Goal: Task Accomplishment & Management: Complete application form

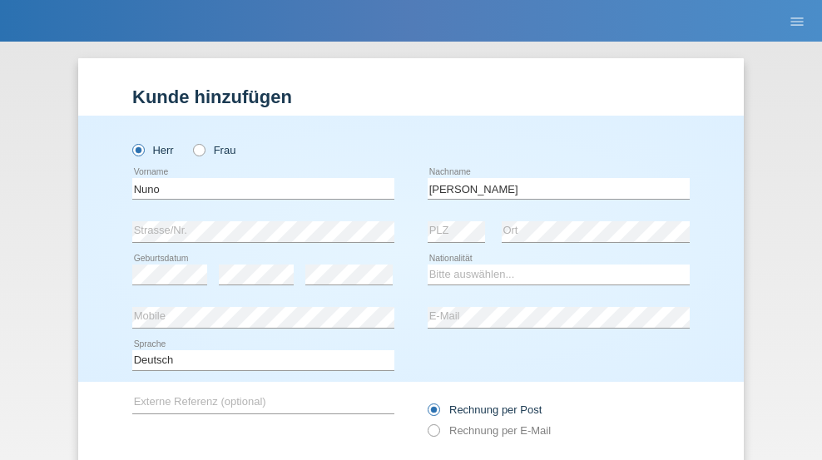
type input "[PERSON_NAME]"
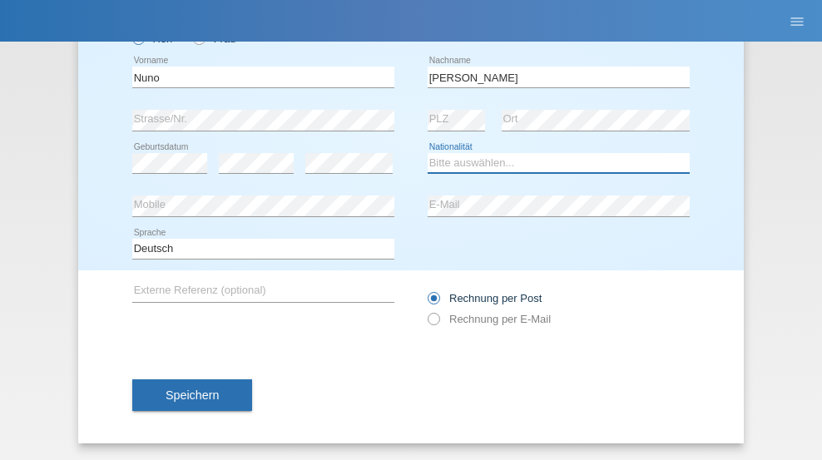
select select "PT"
select select "C"
select select "30"
select select "04"
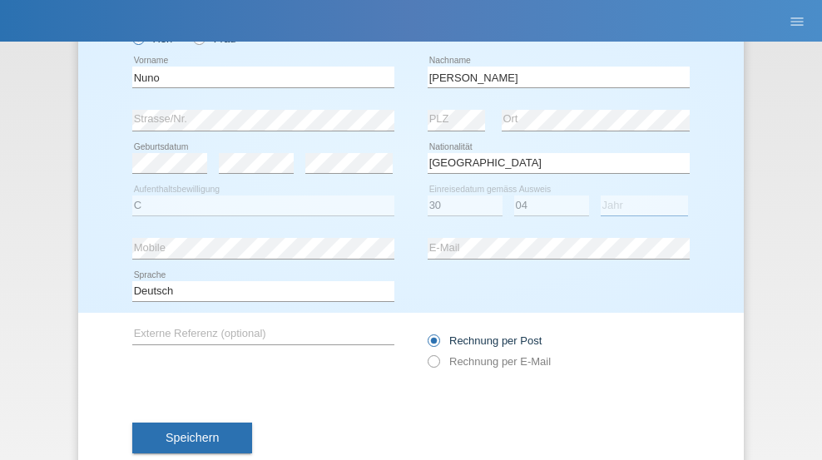
select select "1928"
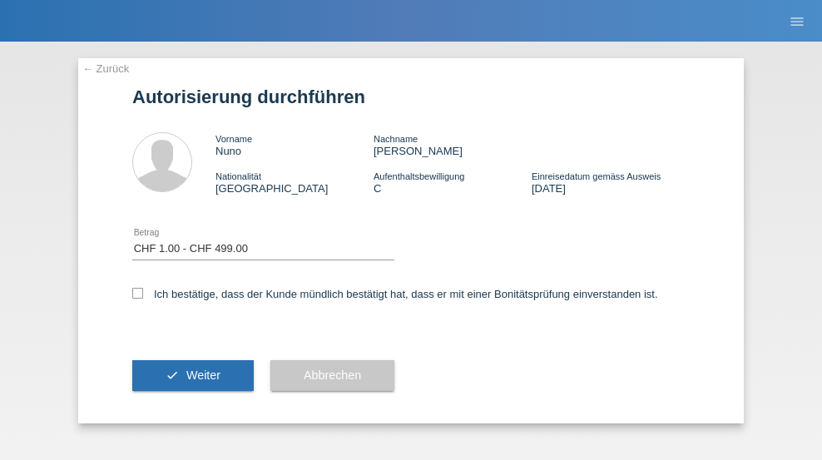
select select "1"
checkbox input "true"
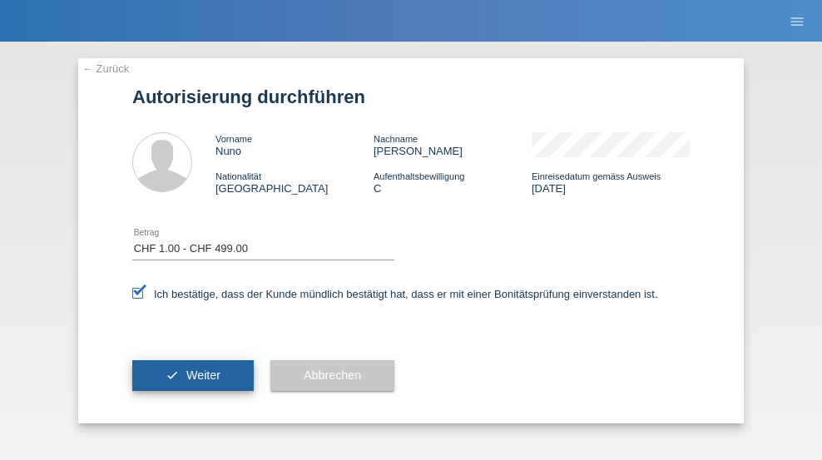
click at [193, 375] on span "Weiter" at bounding box center [203, 375] width 34 height 13
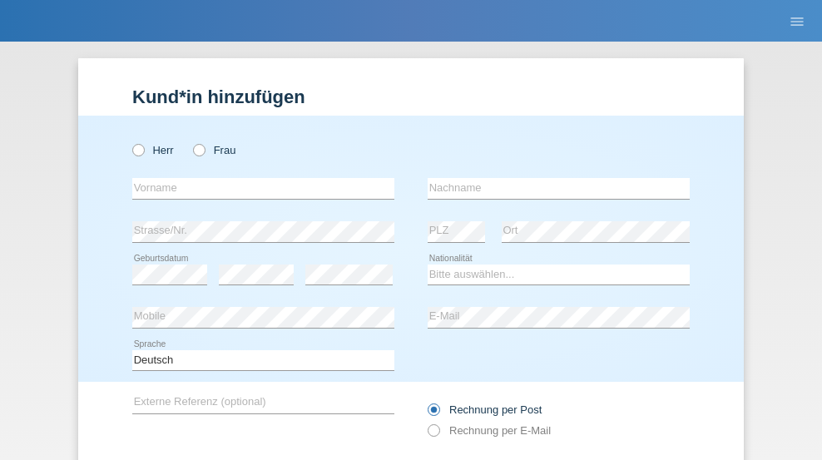
radio input "true"
click at [257, 178] on input "text" at bounding box center [263, 188] width 262 height 21
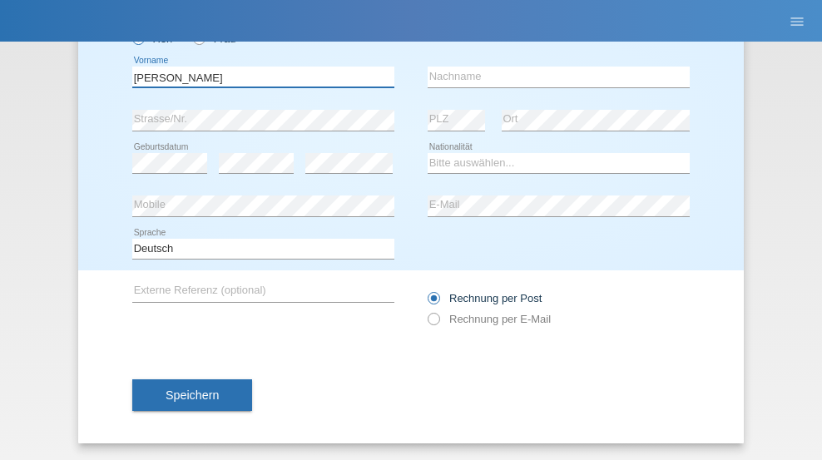
type input "David"
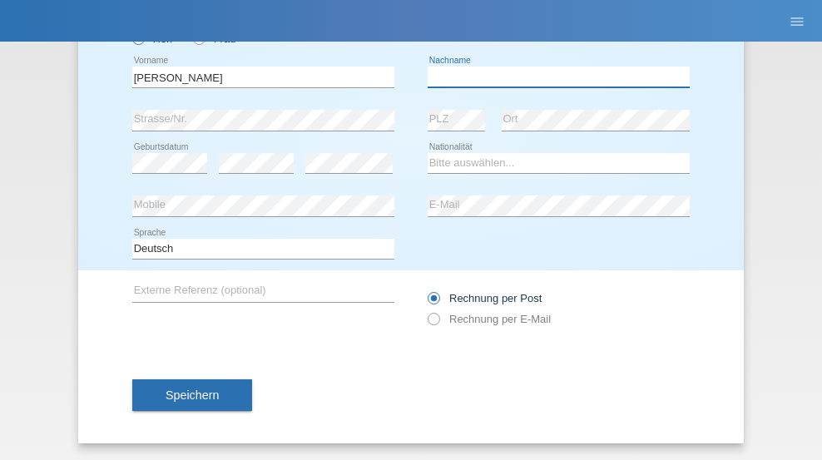
click at [552, 77] on input "text" at bounding box center [559, 77] width 262 height 21
type input "Amaral"
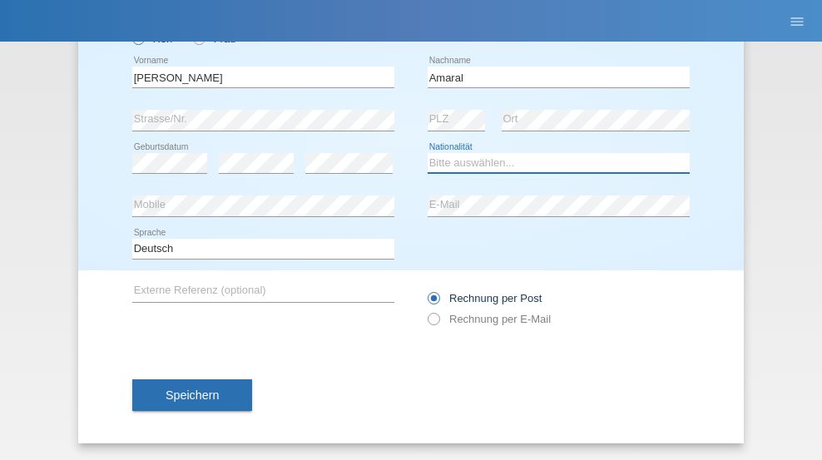
select select "PT"
select select "C"
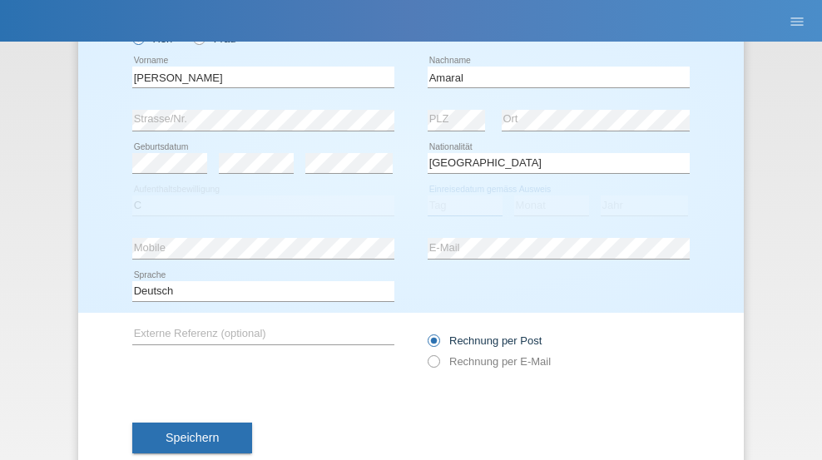
select select "06"
select select "07"
select select "2019"
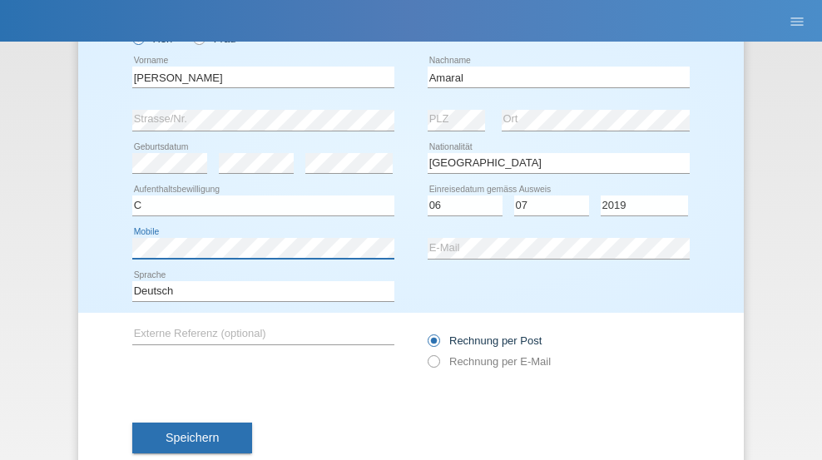
scroll to position [154, 0]
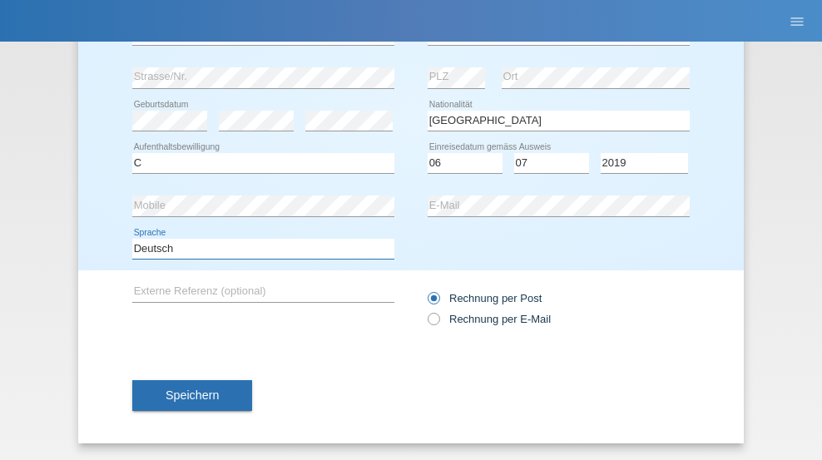
select select "en"
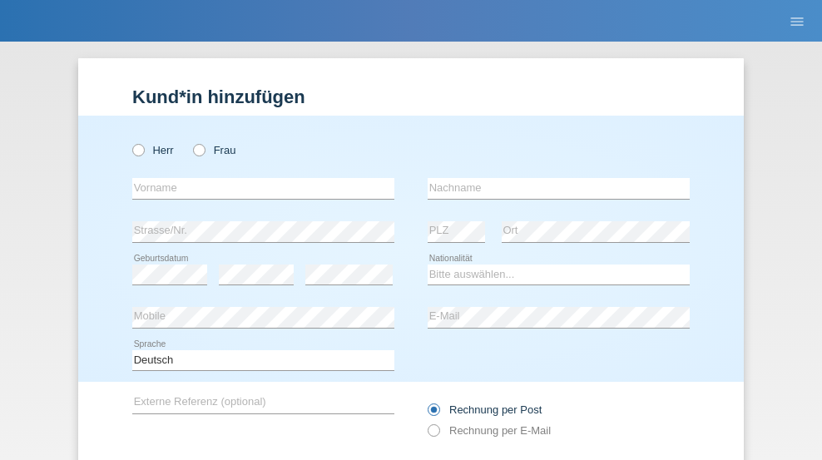
radio input "true"
click at [257, 178] on input "text" at bounding box center [263, 188] width 262 height 21
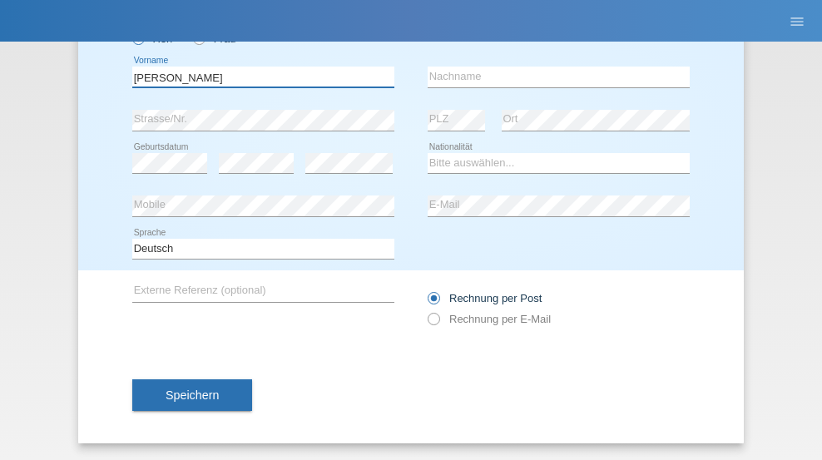
type input "tim"
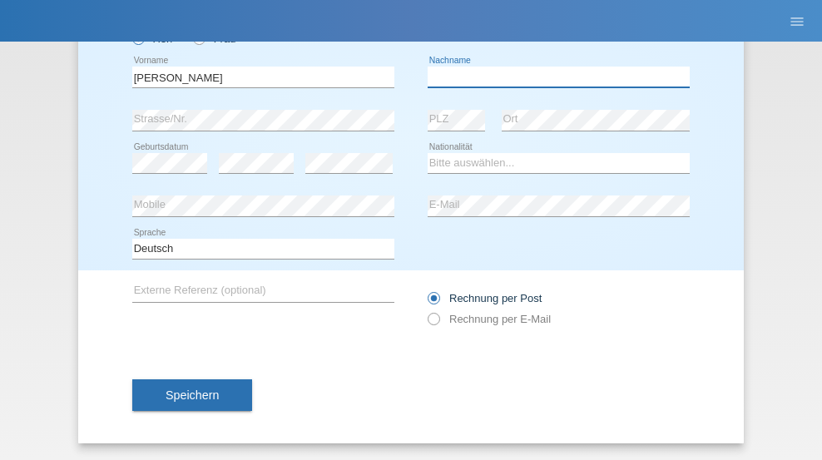
click at [552, 77] on input "text" at bounding box center [559, 77] width 262 height 21
type input "Krüger"
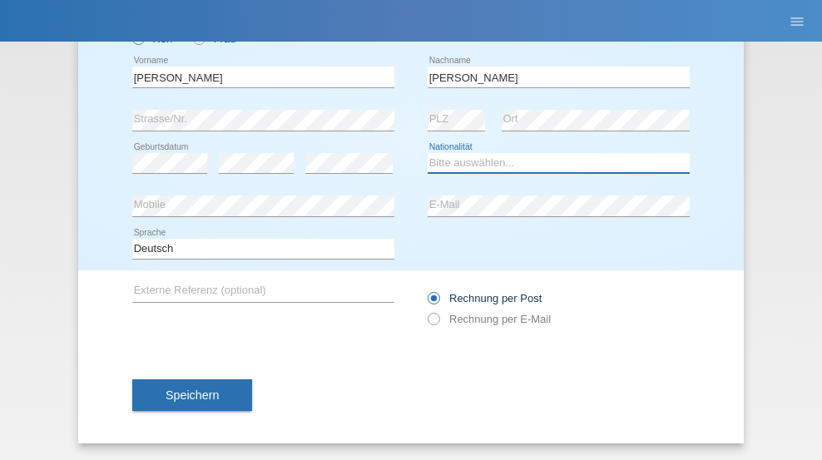
select select "DE"
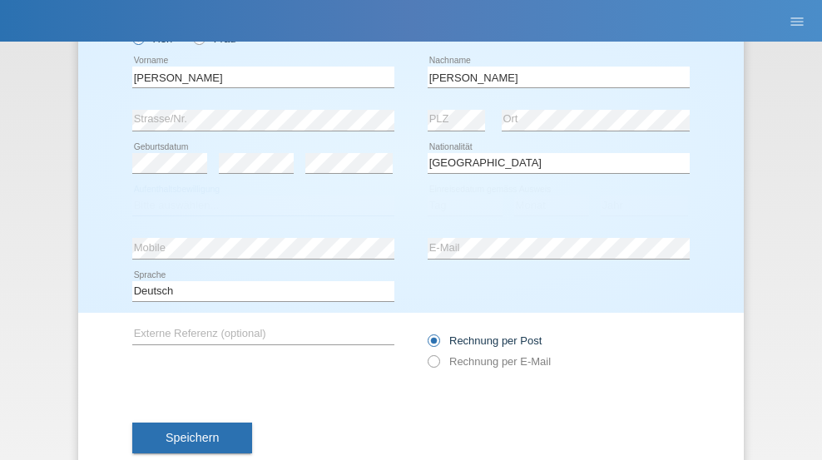
select select "C"
select select "05"
select select "04"
select select "2021"
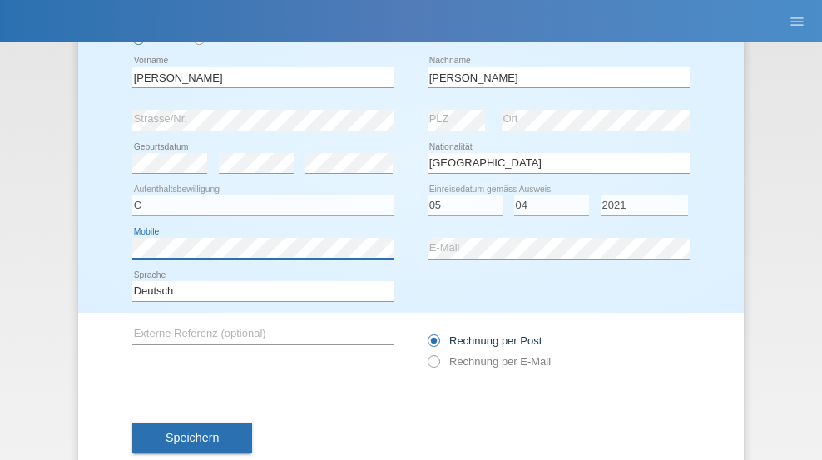
scroll to position [154, 0]
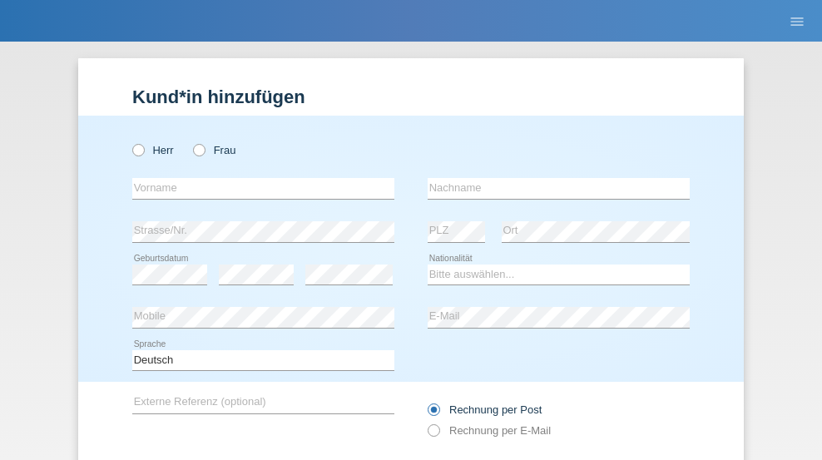
radio input "true"
click at [257, 178] on input "text" at bounding box center [263, 188] width 262 height 21
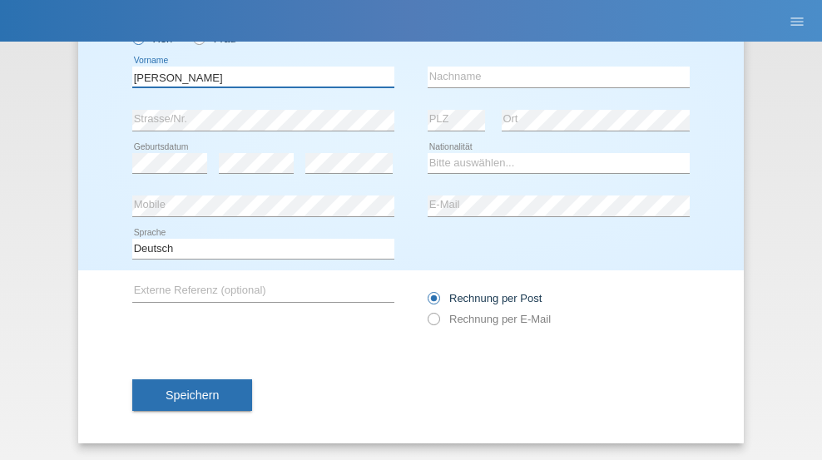
type input "Schumacher"
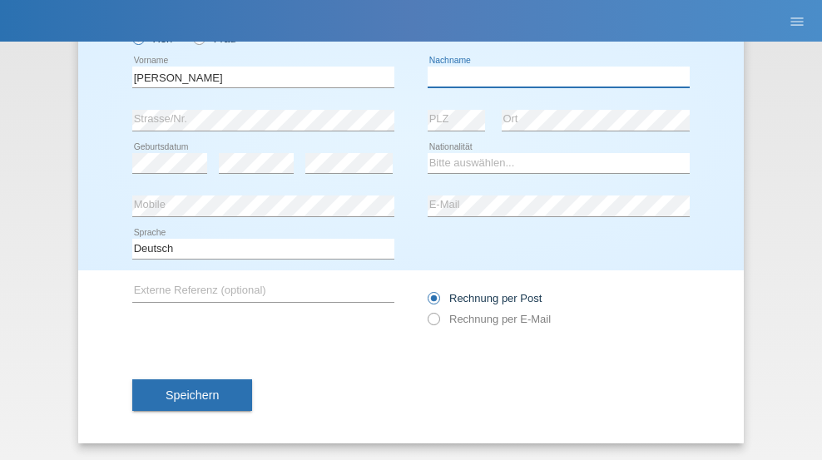
click at [552, 77] on input "text" at bounding box center [559, 77] width 262 height 21
type input "Christian"
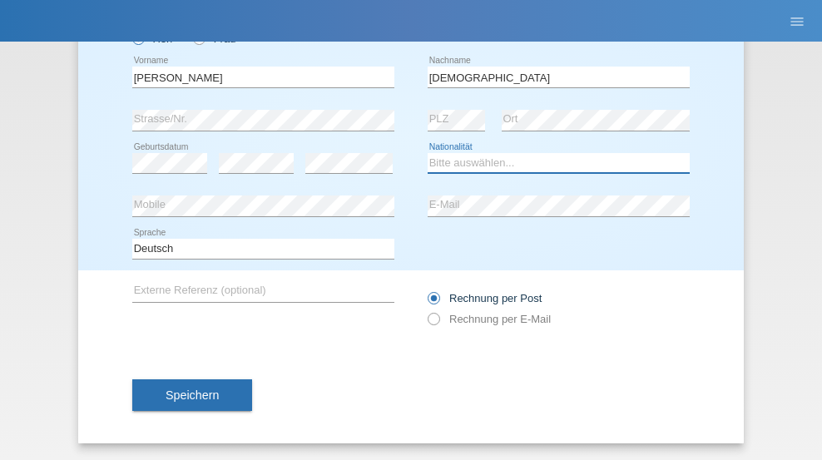
select select "CH"
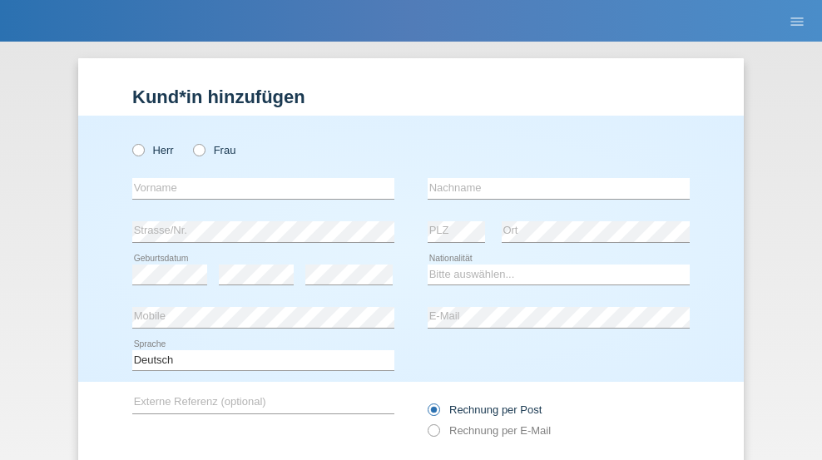
radio input "true"
click at [257, 178] on input "text" at bounding box center [263, 188] width 262 height 21
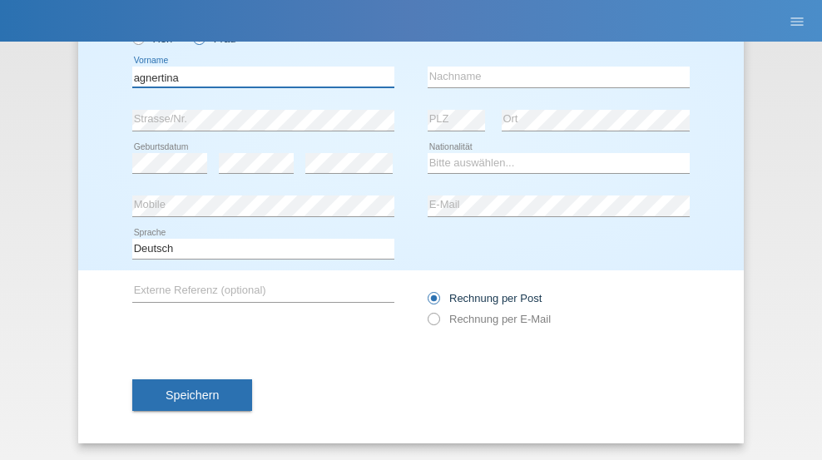
type input "agnertina"
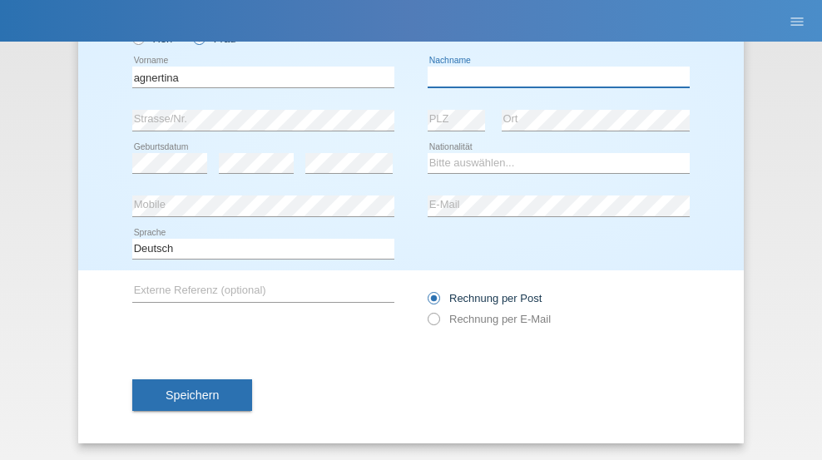
click at [552, 77] on input "text" at bounding box center [559, 77] width 262 height 21
type input "noshaj"
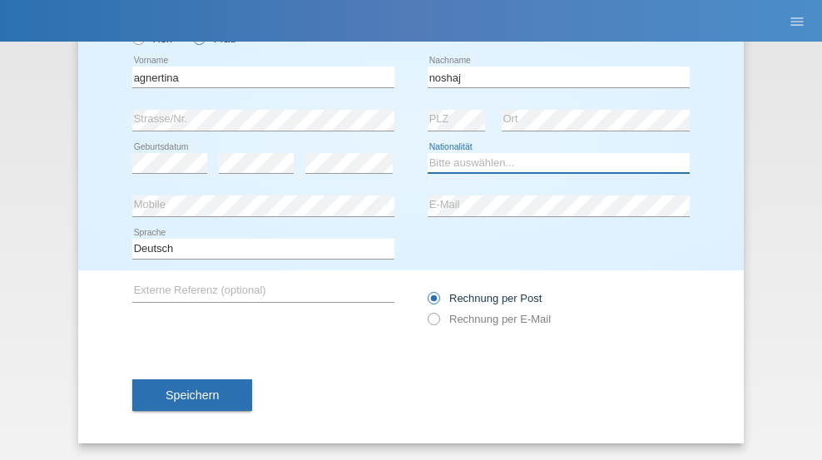
select select "NL"
select select "C"
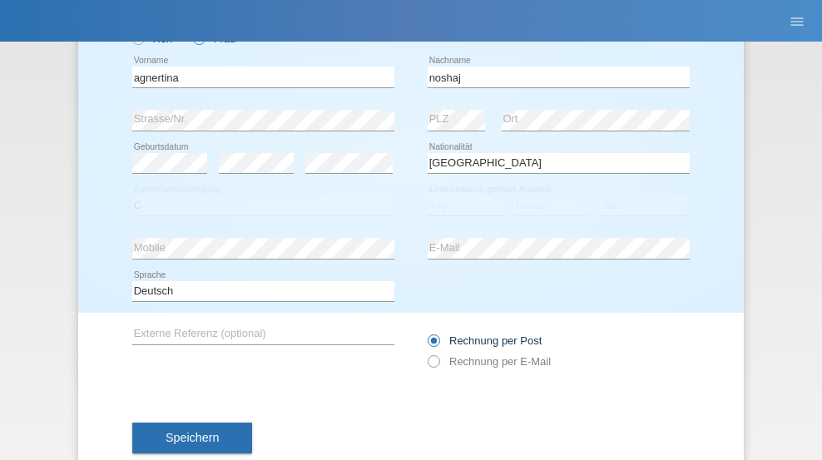
select select "01"
select select "08"
select select "2021"
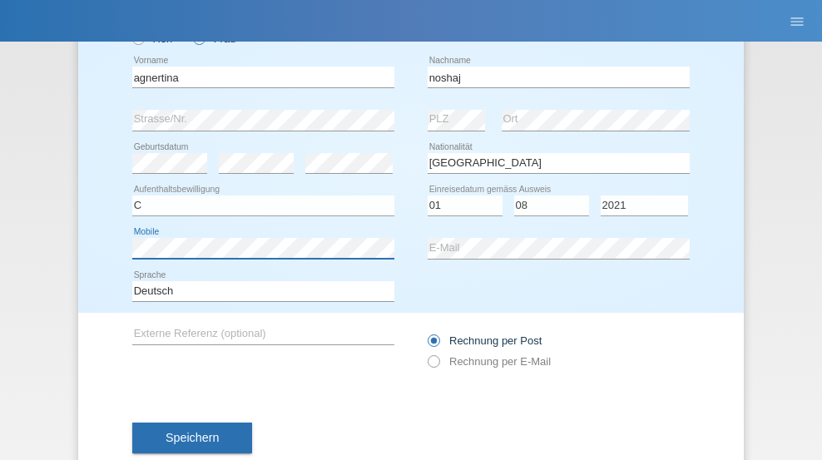
scroll to position [154, 0]
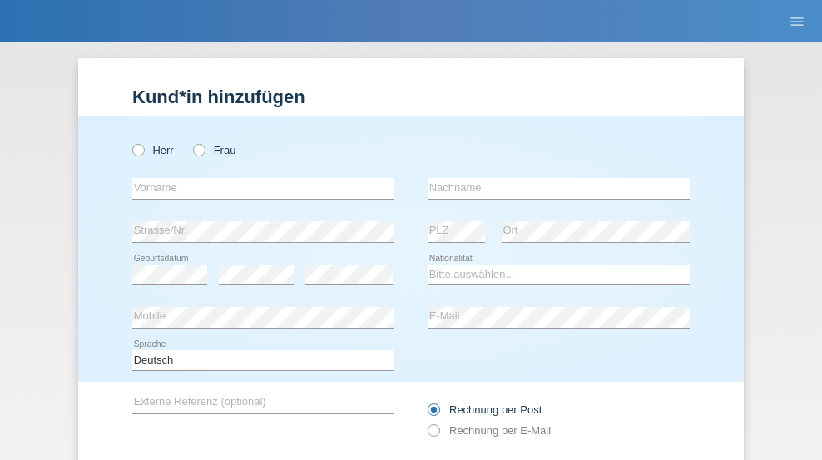
radio input "true"
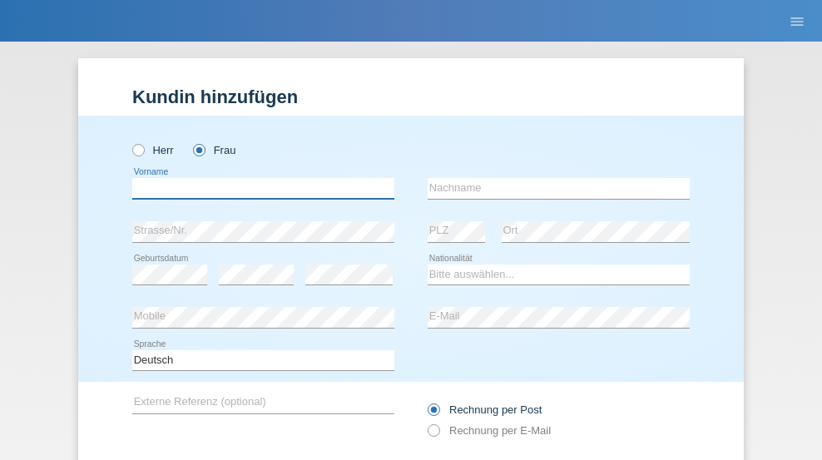
click at [257, 178] on input "text" at bounding box center [263, 188] width 262 height 21
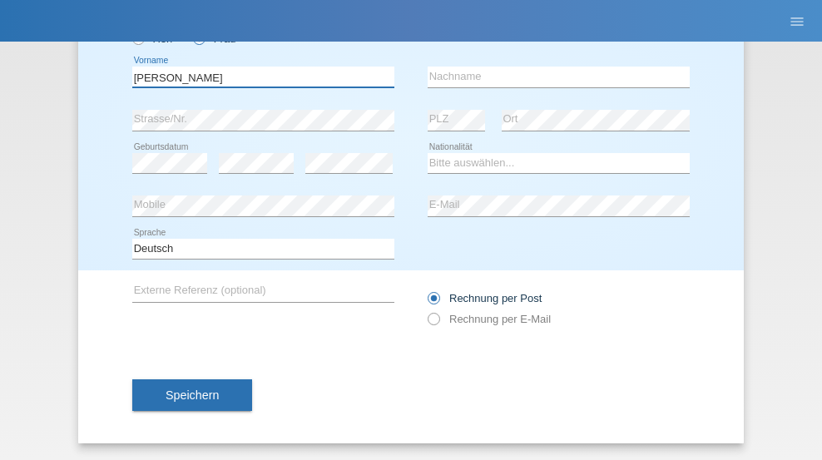
type input "Miguel"
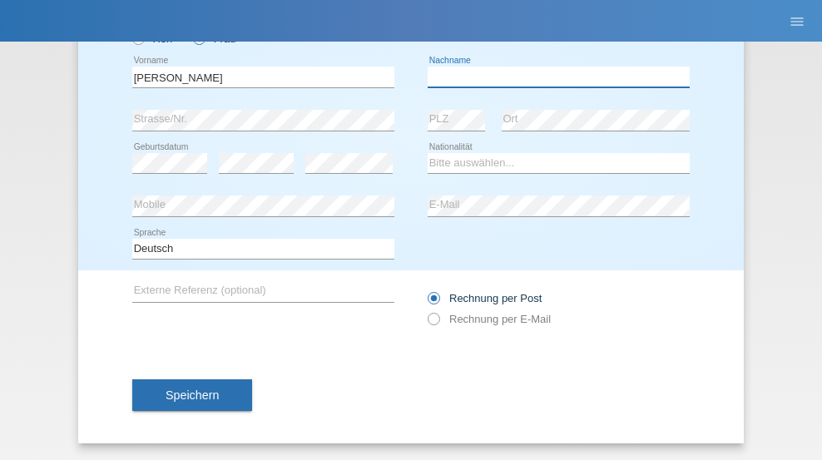
click at [552, 77] on input "text" at bounding box center [559, 77] width 262 height 21
type input "Pinzo"
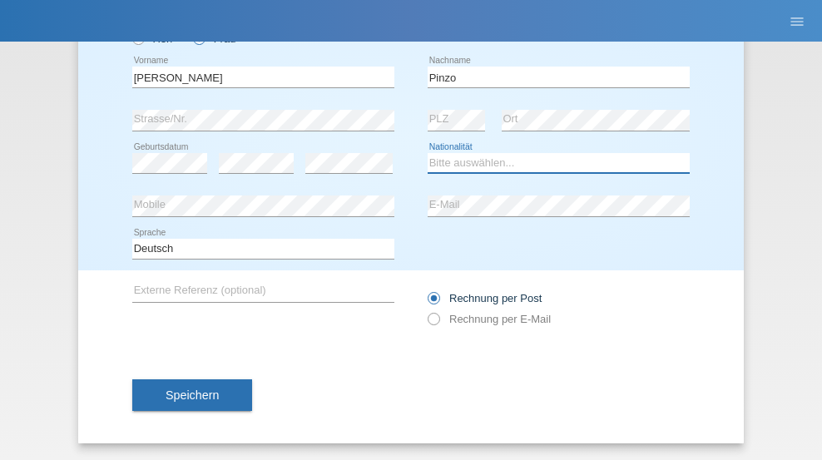
select select "CH"
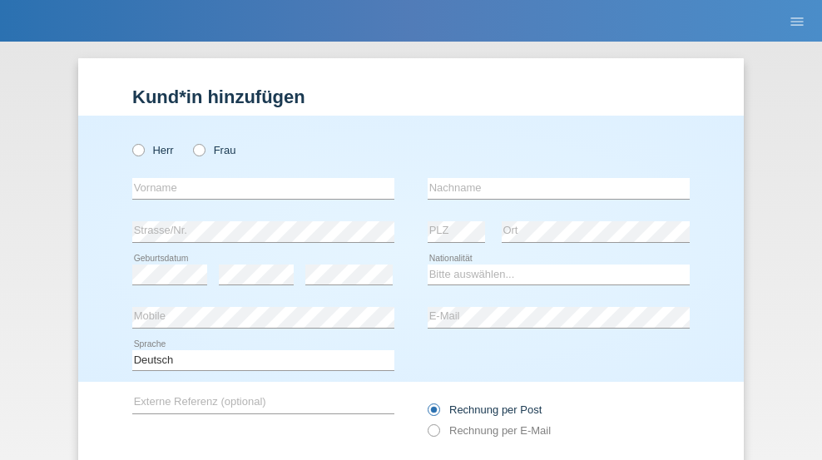
radio input "true"
click at [257, 178] on input "text" at bounding box center [263, 188] width 262 height 21
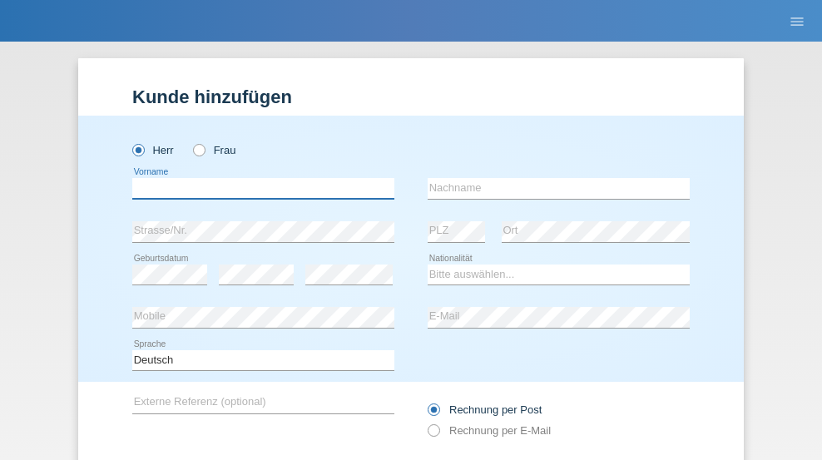
scroll to position [111, 0]
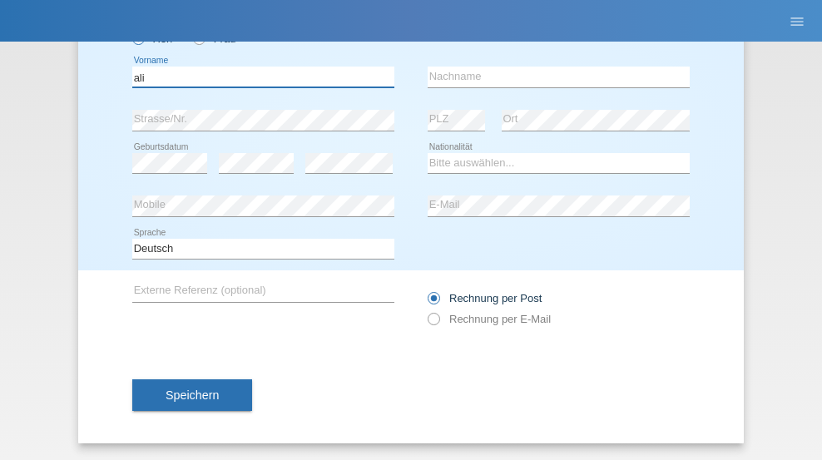
type input "ali"
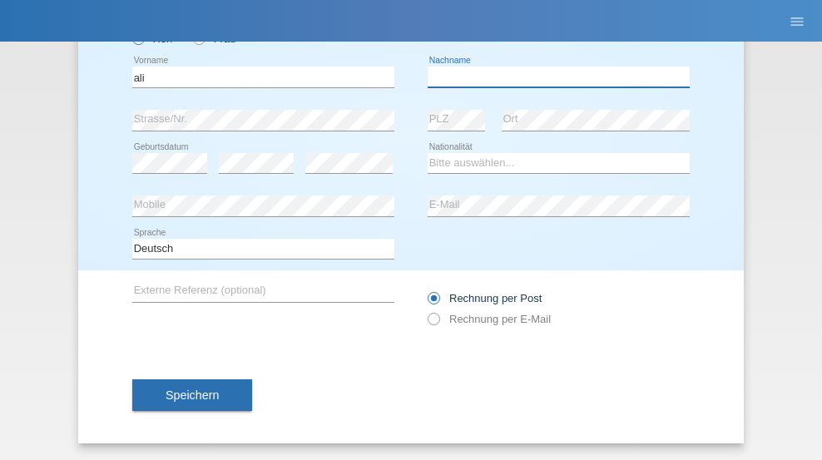
click at [552, 77] on input "text" at bounding box center [559, 77] width 262 height 21
type input "Amini"
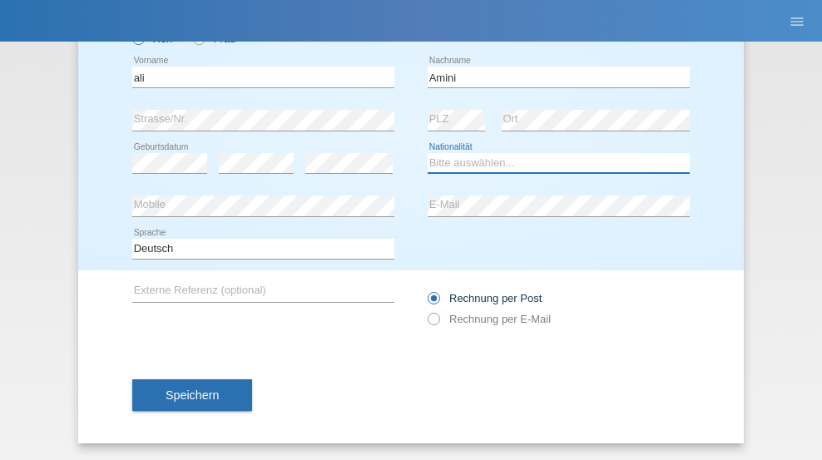
select select "AF"
select select "C"
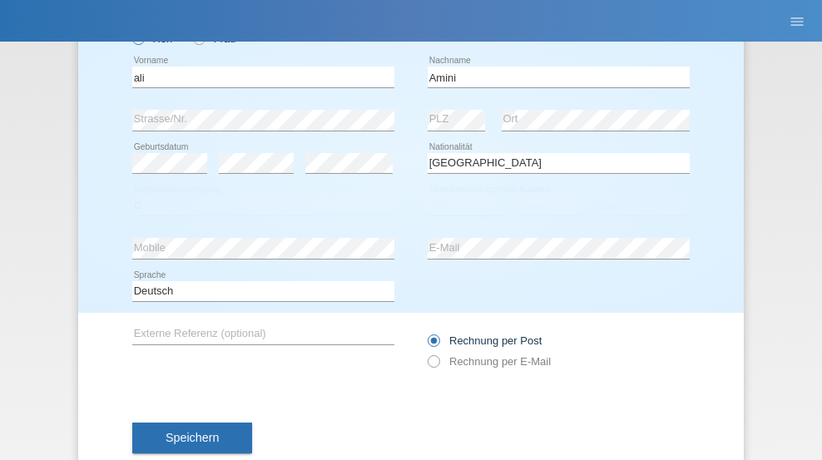
select select "18"
select select "08"
select select "2015"
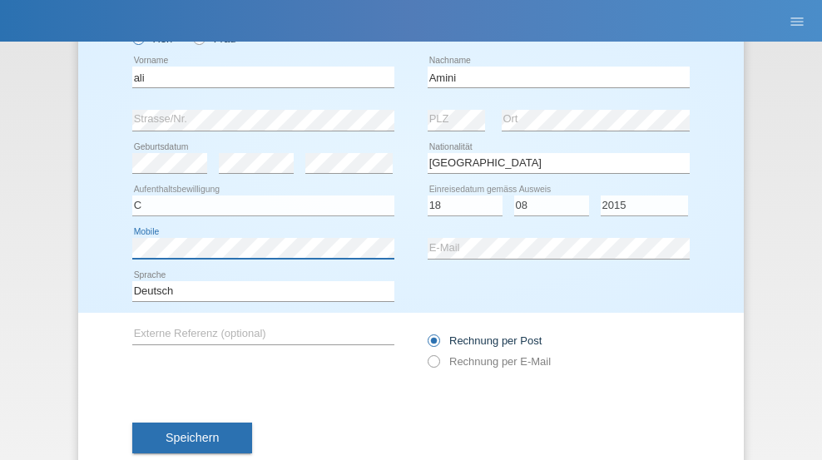
scroll to position [154, 0]
